Goal: Task Accomplishment & Management: Manage account settings

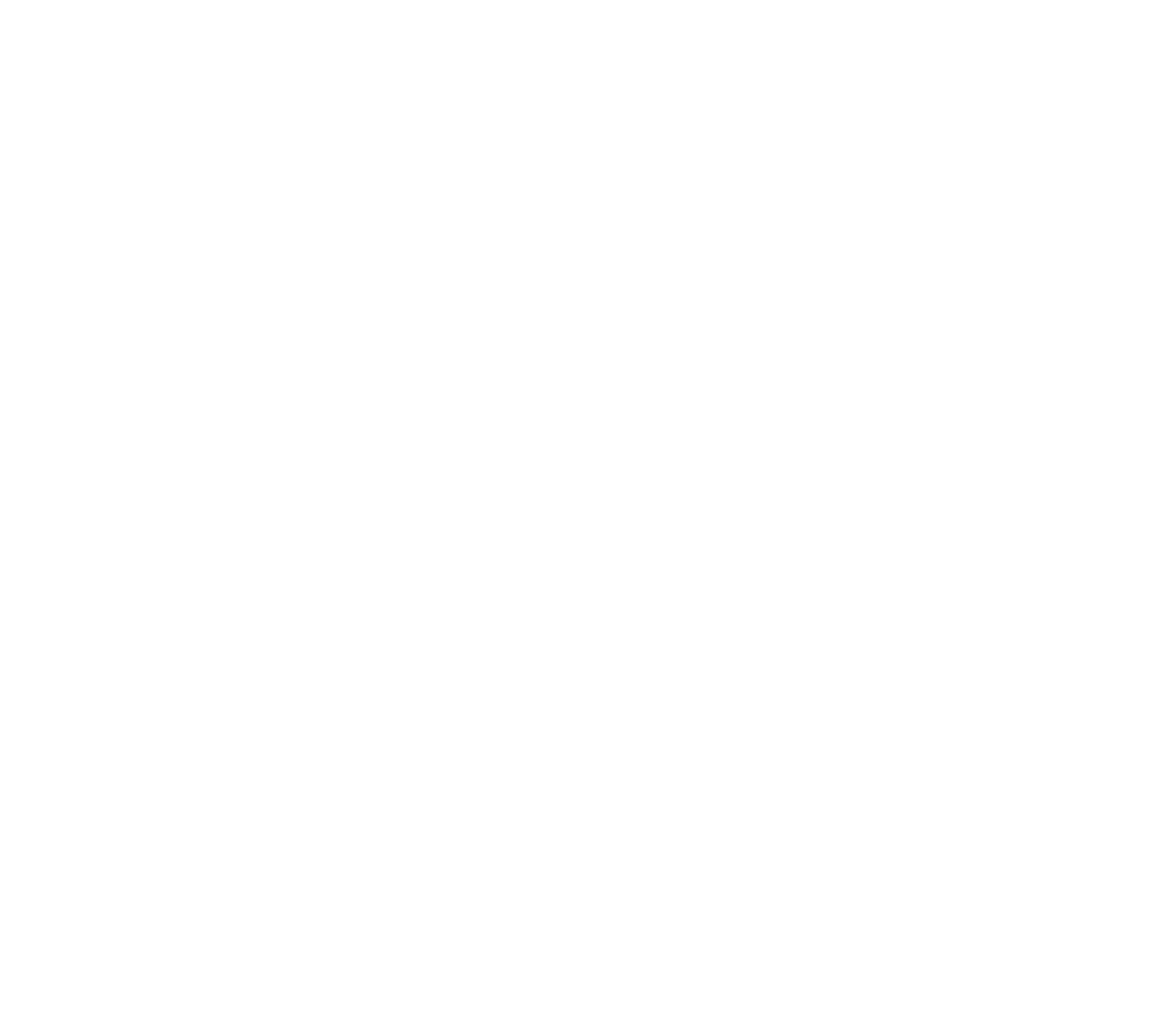
type input "[PERSON_NAME][EMAIL_ADDRESS][PERSON_NAME][DOMAIN_NAME]"
click at [0, 0] on input "Sign In" at bounding box center [0, 0] width 0 height 0
click at [0, 0] on div "Sign in to your Marketing 360® account Invalid username or password. [PERSON_NA…" at bounding box center [0, 0] width 0 height 0
click at [0, 0] on input "Sign In" at bounding box center [0, 0] width 0 height 0
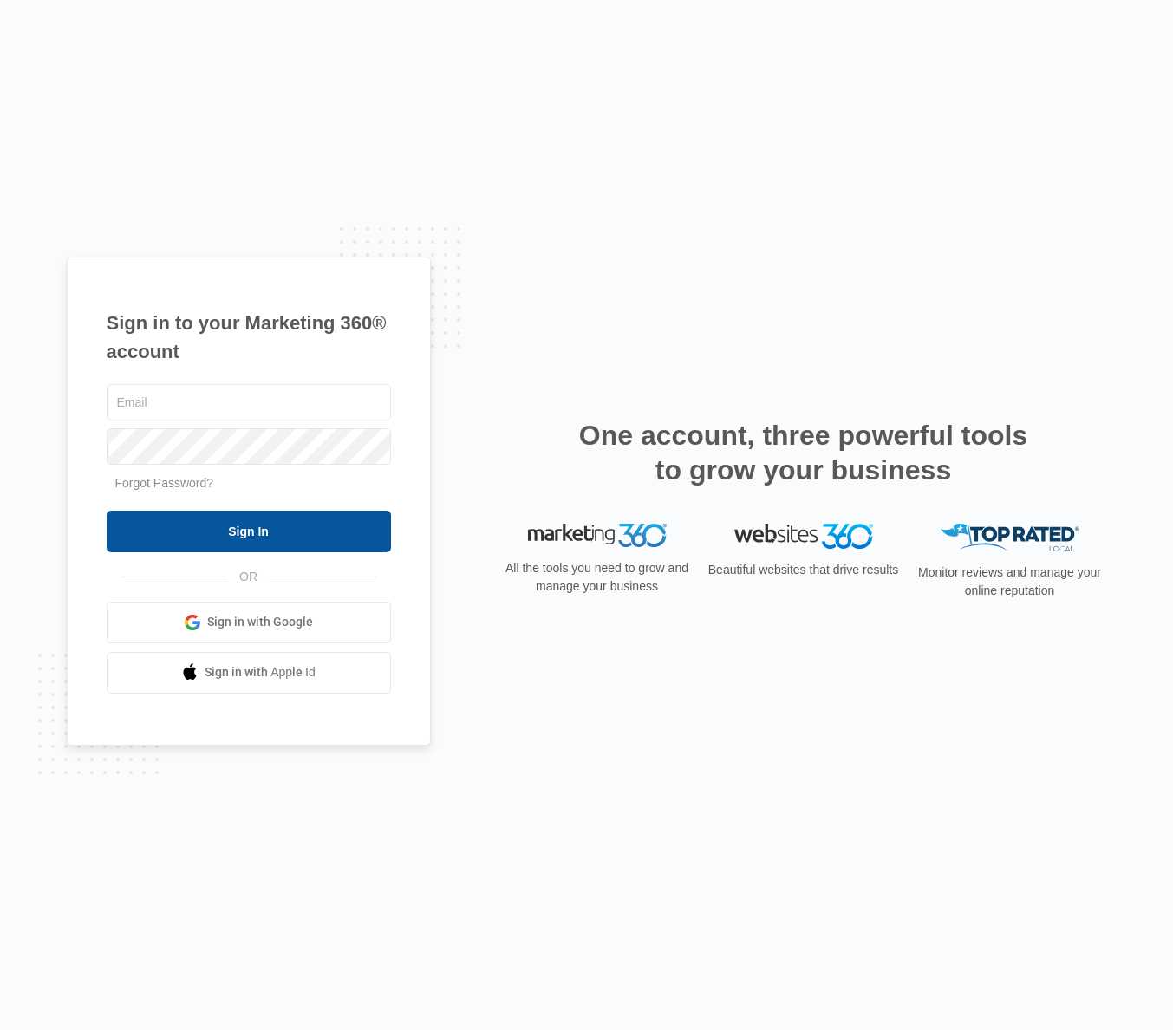
type input "[PERSON_NAME][EMAIL_ADDRESS][PERSON_NAME][DOMAIN_NAME]"
click at [271, 516] on input "Sign In" at bounding box center [249, 532] width 284 height 42
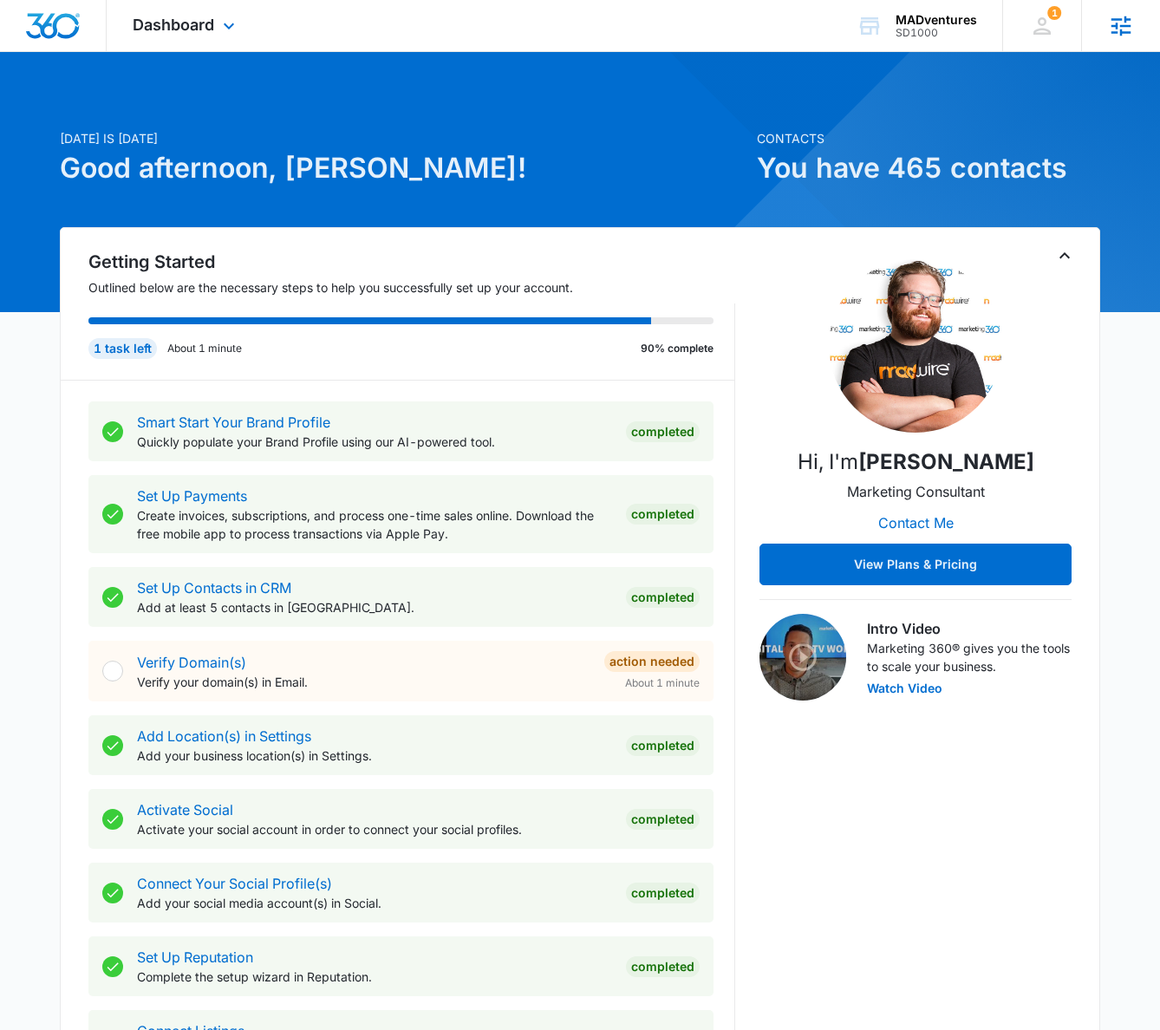
click at [1124, 24] on icon at bounding box center [1122, 26] width 20 height 20
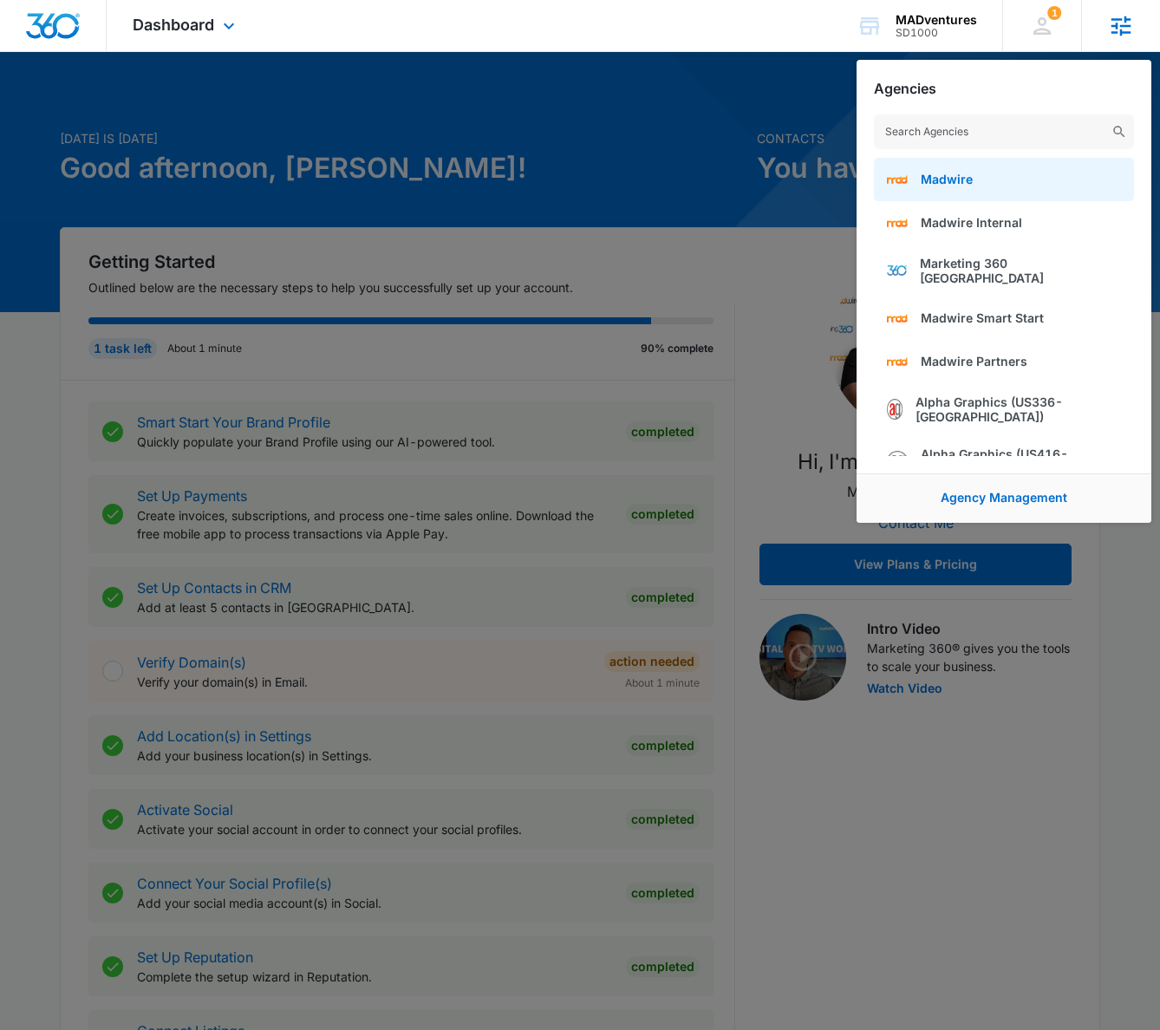
click at [1044, 168] on link "Madwire" at bounding box center [1004, 179] width 260 height 43
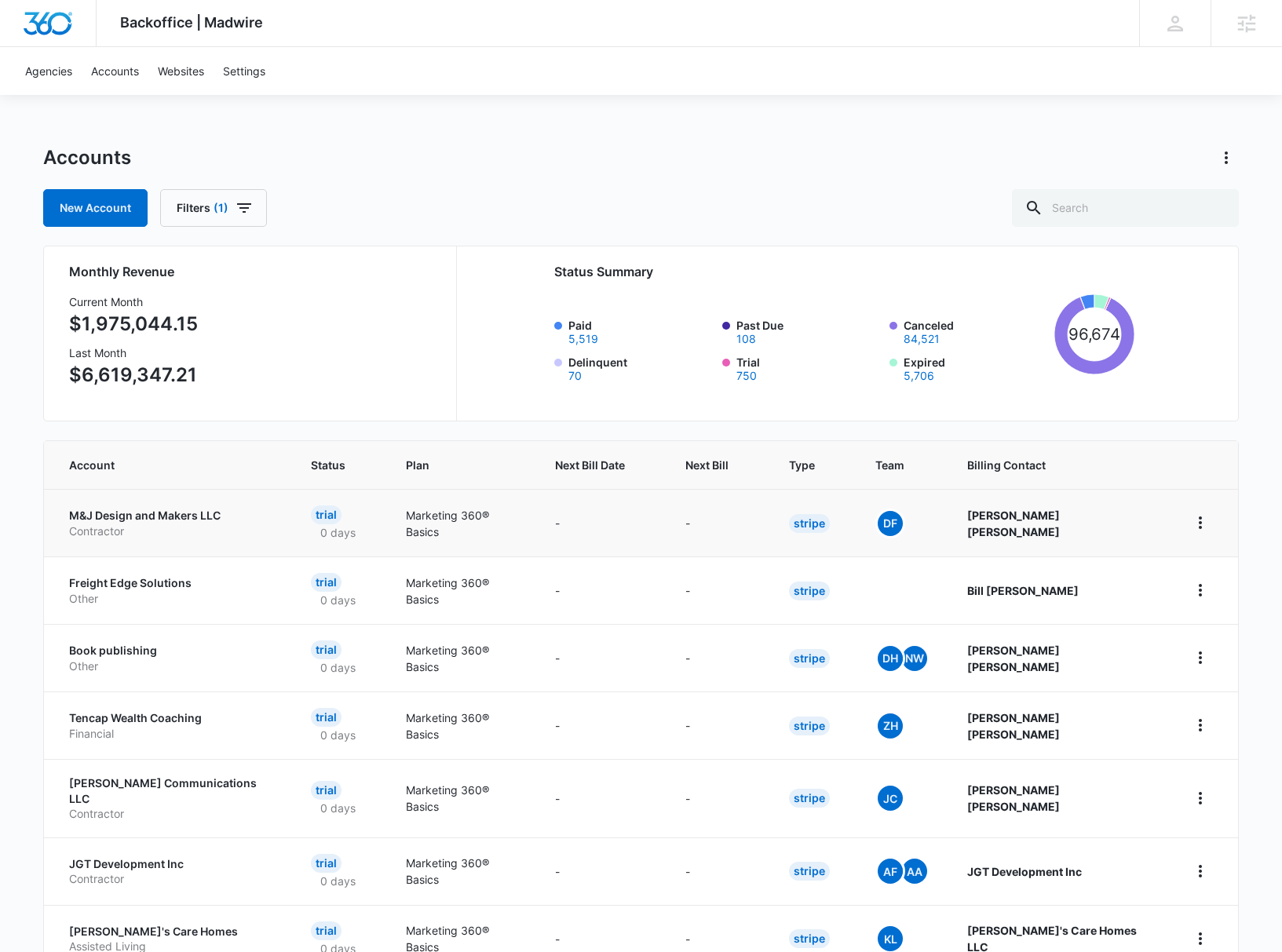
click at [180, 519] on p "M&J Design and Makers LLC" at bounding box center [170, 515] width 204 height 15
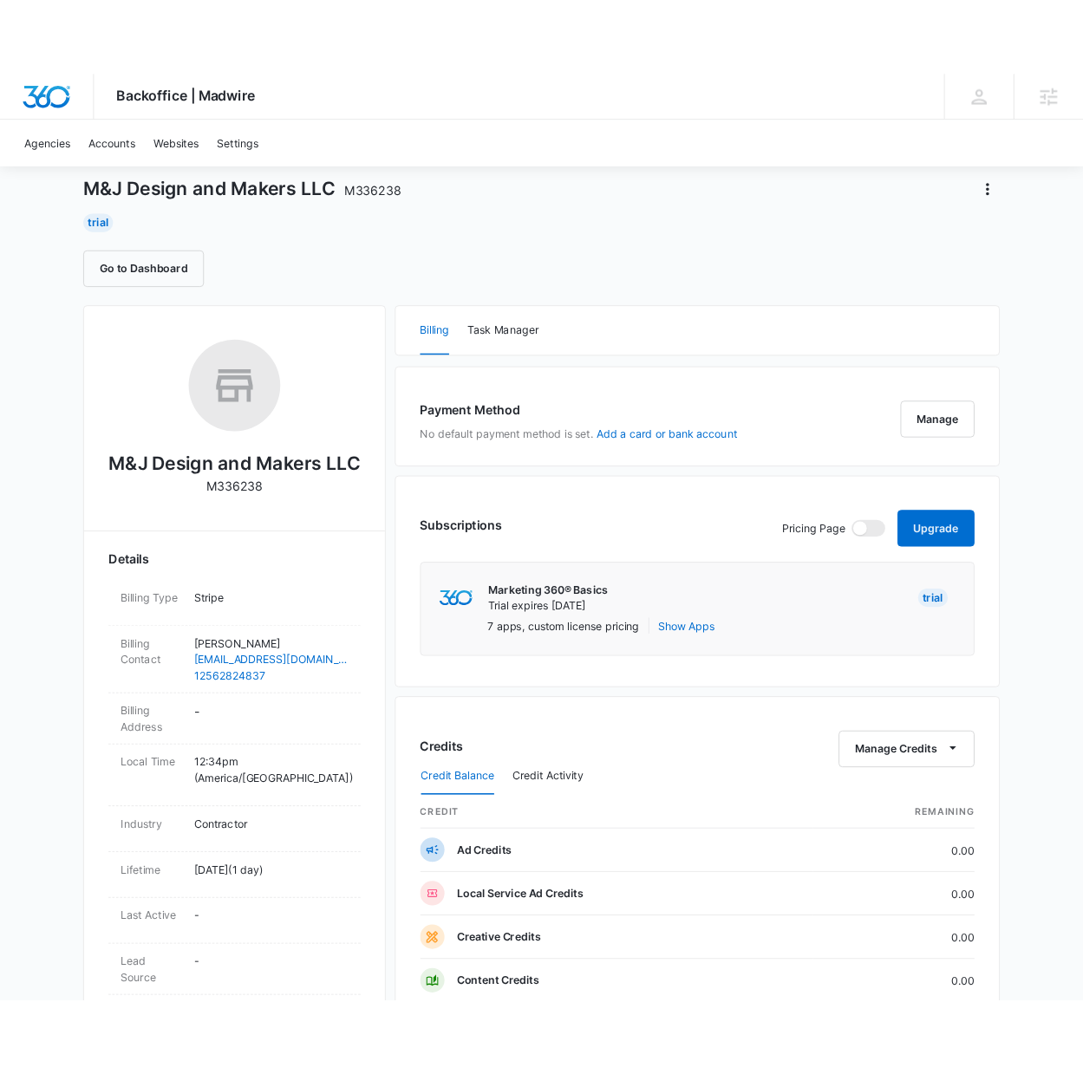
scroll to position [57, 0]
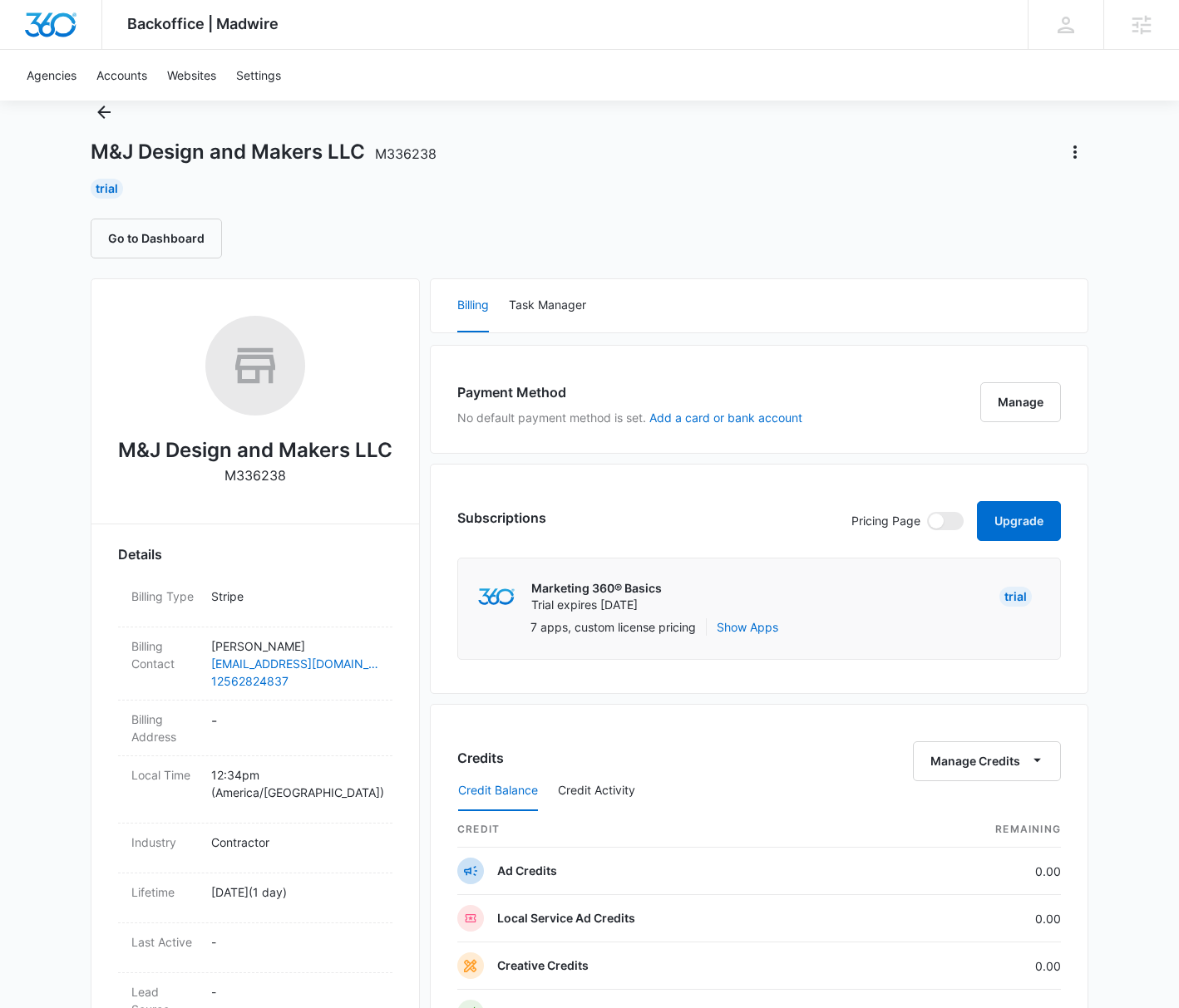
click at [742, 226] on div "Go to Dashboard" at bounding box center [590, 239] width 998 height 40
click at [1081, 147] on icon "Actions" at bounding box center [1075, 151] width 20 height 20
click at [738, 187] on div "Trial" at bounding box center [590, 188] width 998 height 20
click at [187, 247] on button "Go to Dashboard" at bounding box center [156, 239] width 131 height 40
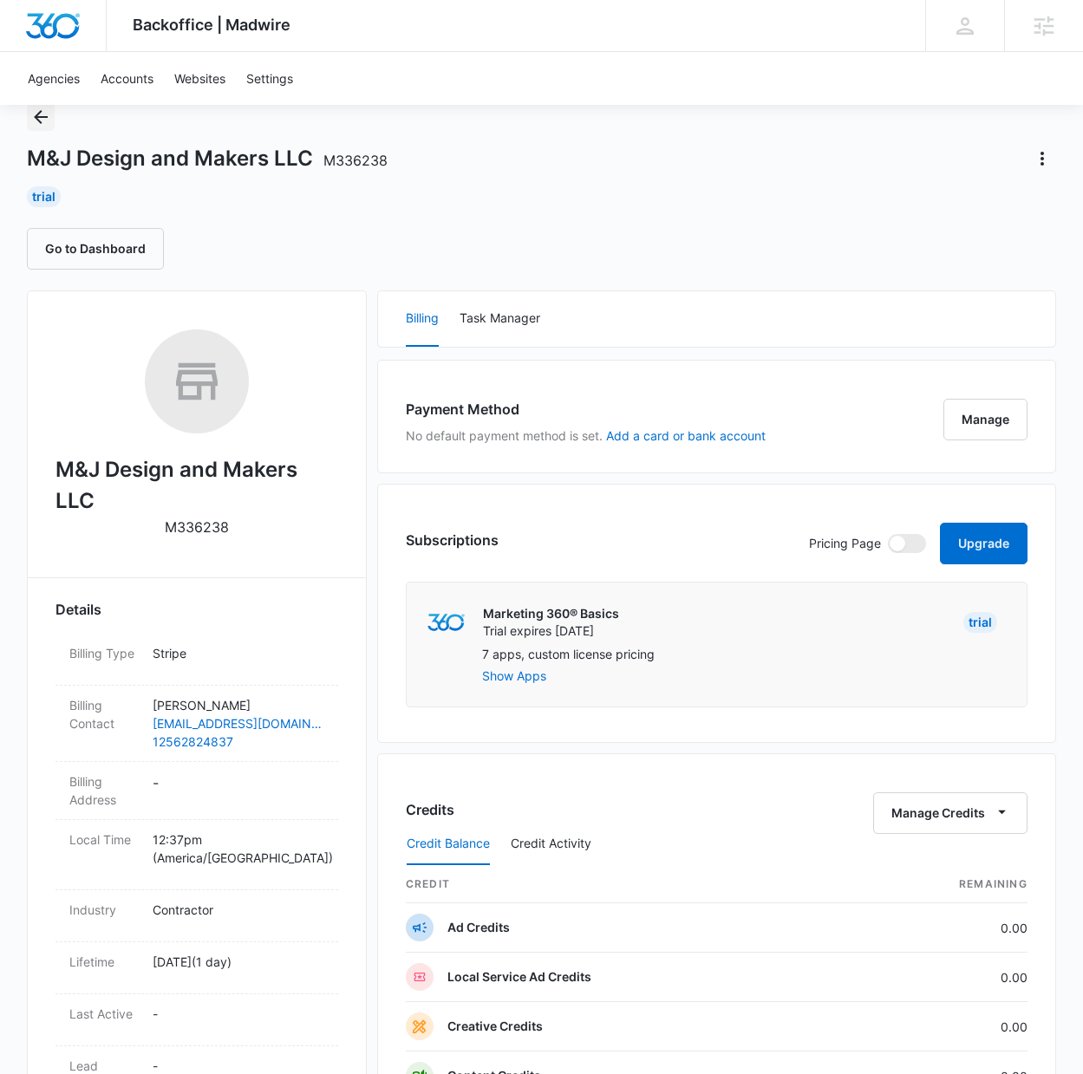
click at [42, 124] on icon "Back" at bounding box center [40, 117] width 21 height 21
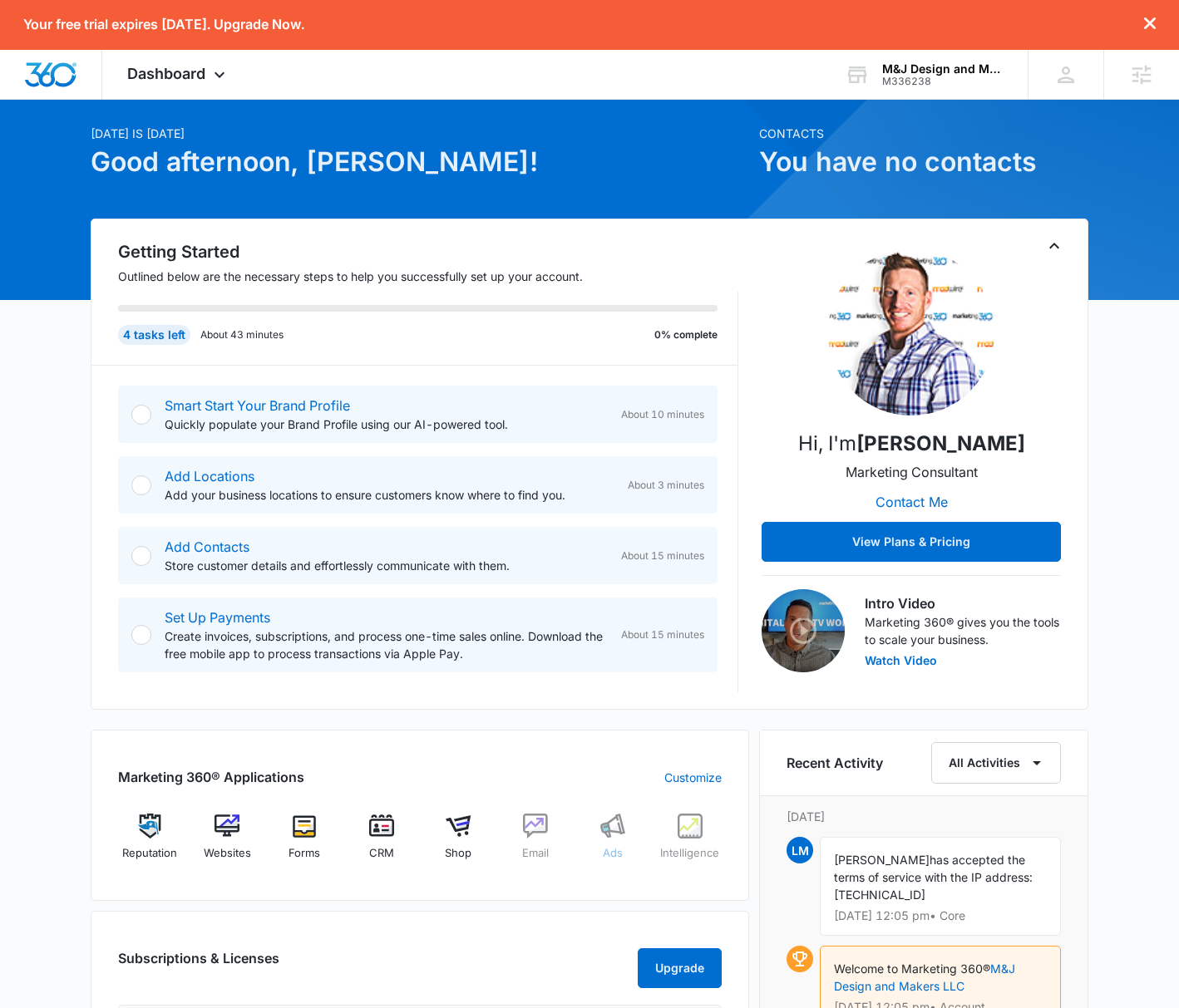
scroll to position [129, 0]
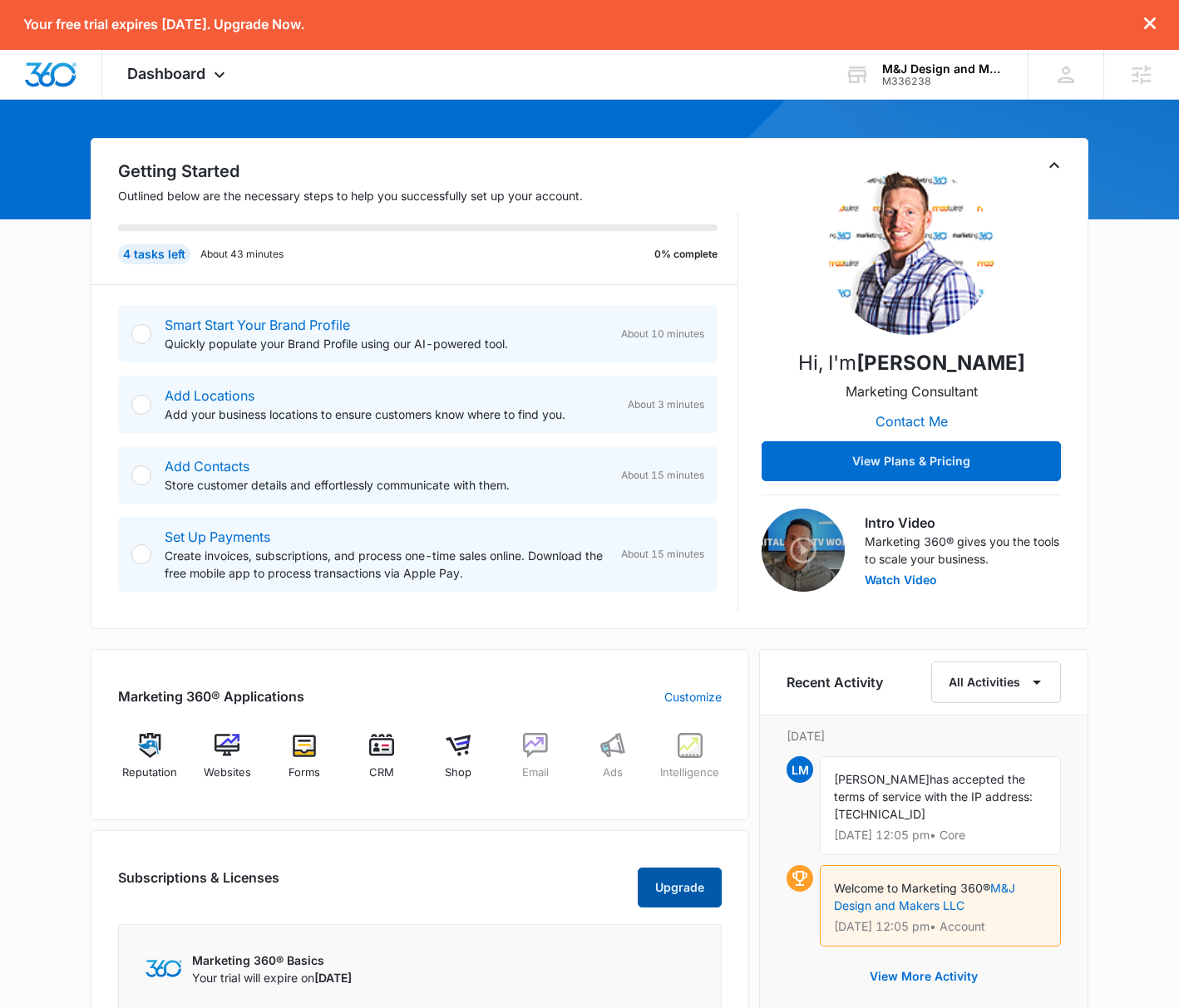
click at [702, 874] on button "Upgrade" at bounding box center [680, 887] width 84 height 40
